Goal: Task Accomplishment & Management: Use online tool/utility

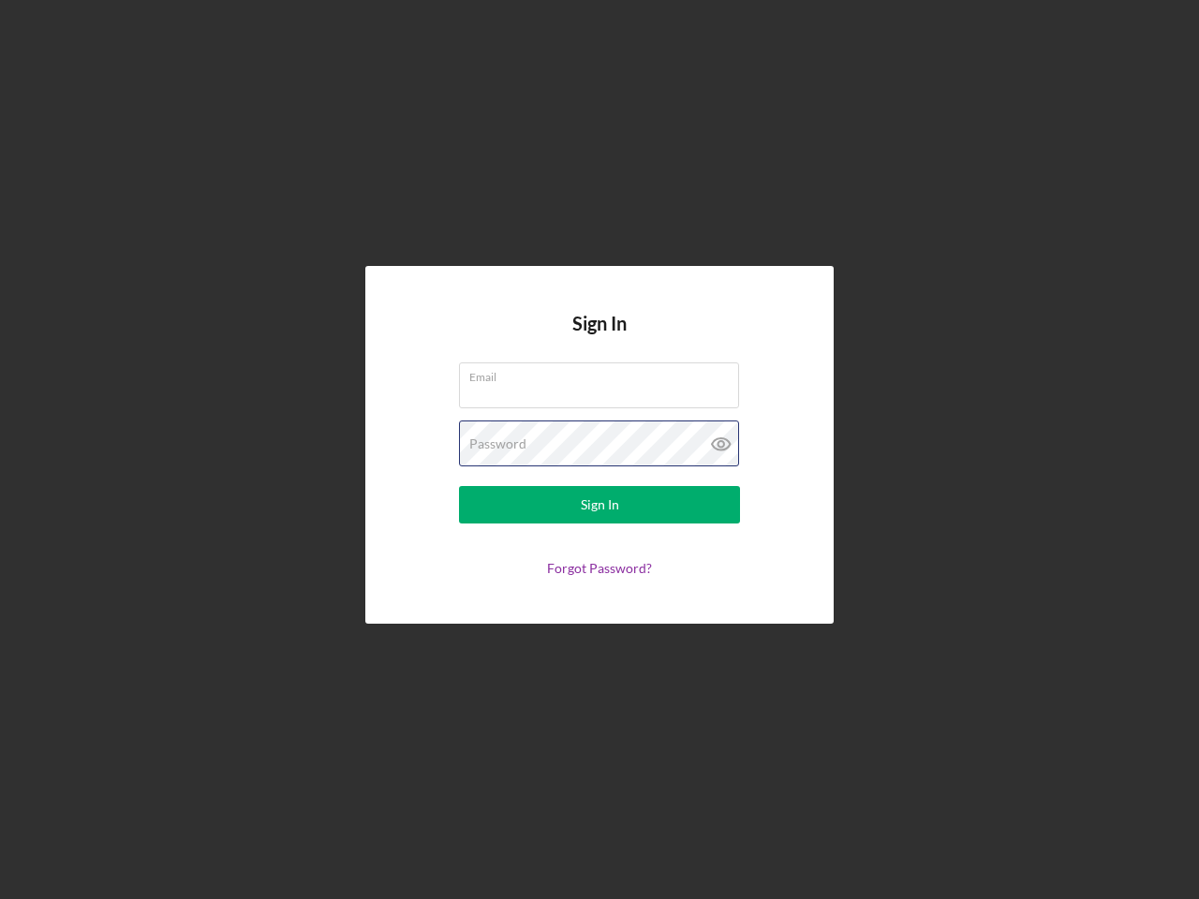
click at [600, 450] on div "Password" at bounding box center [599, 444] width 281 height 47
click at [721, 444] on icon at bounding box center [721, 444] width 47 height 47
